Goal: Transaction & Acquisition: Purchase product/service

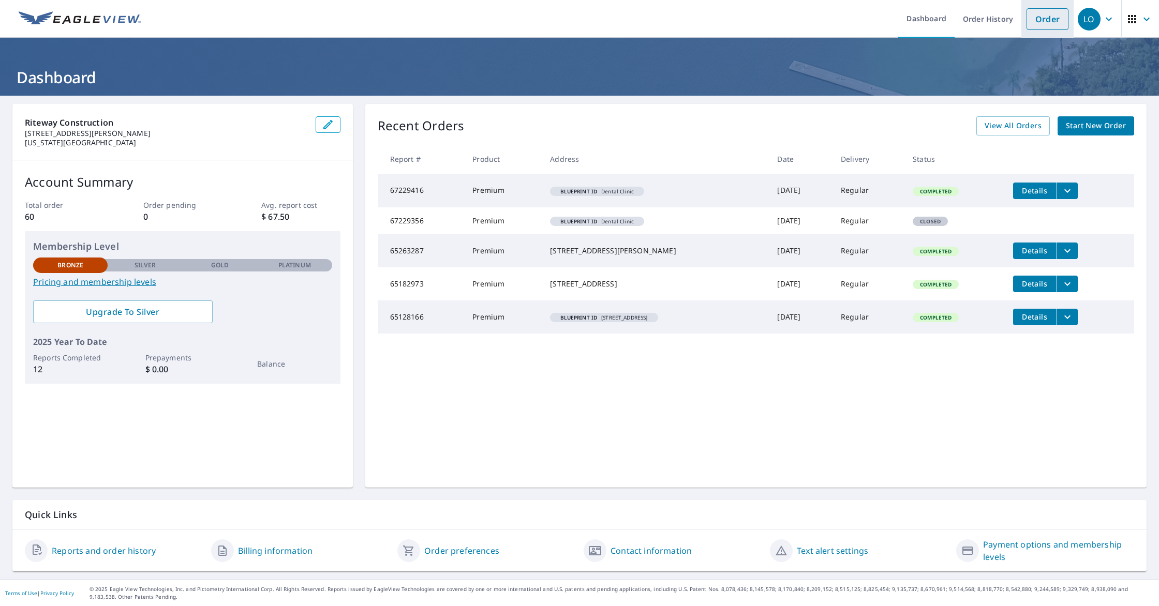
click at [1048, 20] on link "Order" at bounding box center [1048, 19] width 42 height 22
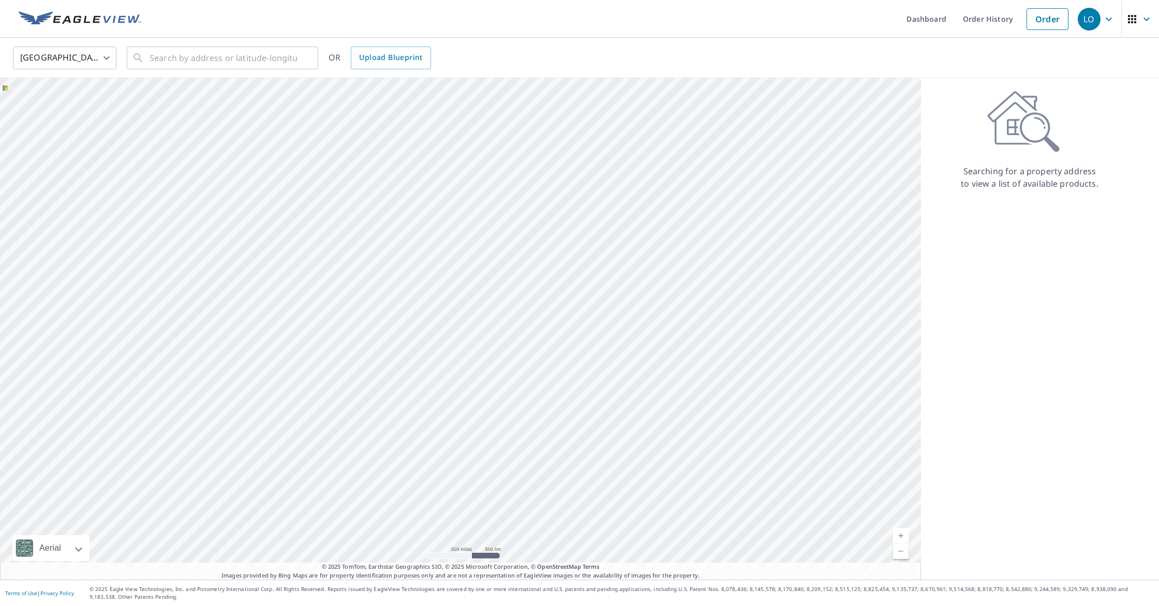
drag, startPoint x: 214, startPoint y: 182, endPoint x: 302, endPoint y: 273, distance: 126.3
click at [302, 273] on div at bounding box center [460, 329] width 921 height 502
drag, startPoint x: 462, startPoint y: 291, endPoint x: 429, endPoint y: 271, distance: 38.3
click at [462, 285] on div at bounding box center [460, 329] width 921 height 502
click at [395, 64] on link "Upload Blueprint" at bounding box center [391, 58] width 80 height 23
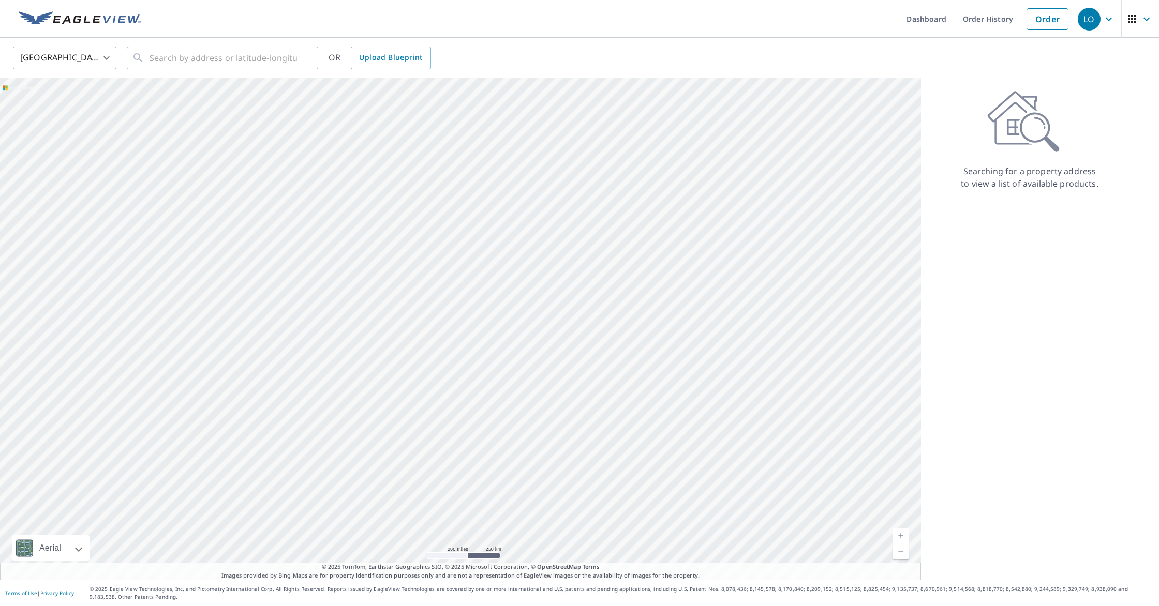
drag, startPoint x: 562, startPoint y: 294, endPoint x: 573, endPoint y: 275, distance: 21.6
click at [573, 275] on div at bounding box center [460, 329] width 921 height 502
